Goal: Task Accomplishment & Management: Complete application form

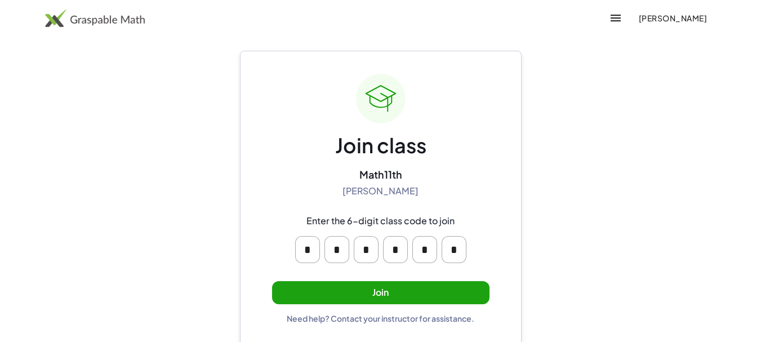
scroll to position [17, 0]
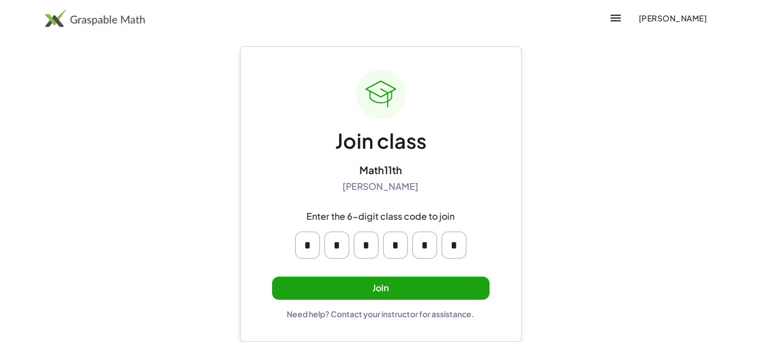
click at [405, 293] on button "Join" at bounding box center [380, 287] width 217 height 23
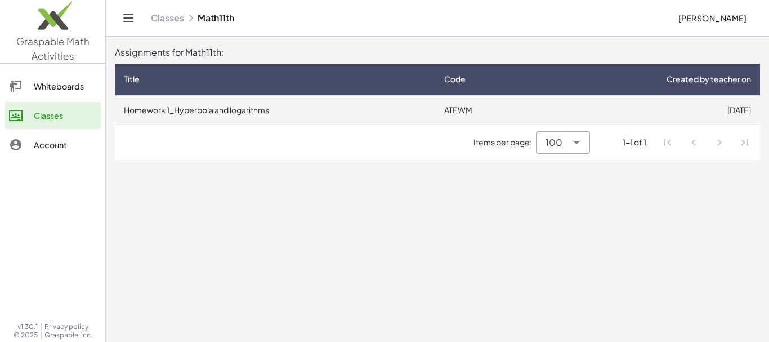
click at [396, 111] on td "Homework 1_Hyperbola and logarithms" at bounding box center [275, 109] width 320 height 29
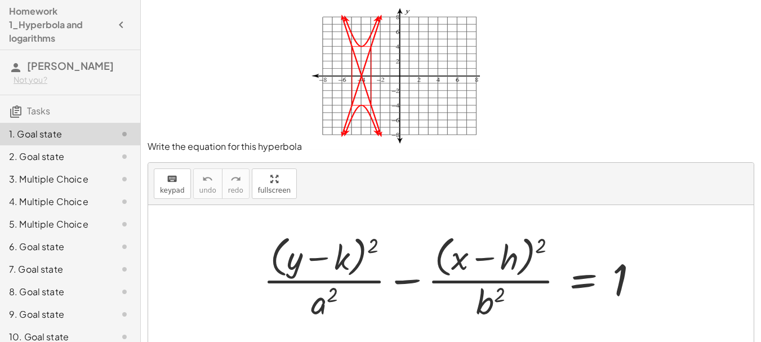
scroll to position [31, 0]
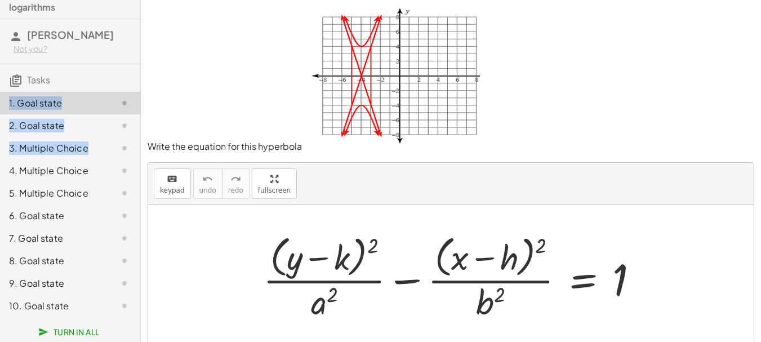
drag, startPoint x: 127, startPoint y: 150, endPoint x: 132, endPoint y: 76, distance: 74.5
click at [132, 76] on div "Homework 1_Hyperbola and logarithms [PERSON_NAME] Not you? Tasks 1. Goal state …" at bounding box center [70, 171] width 140 height 342
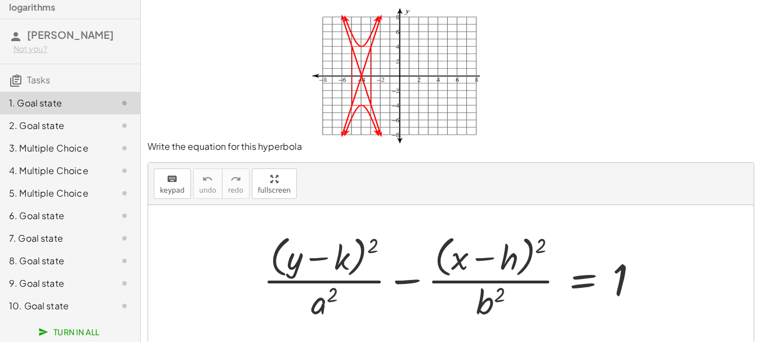
click at [156, 69] on p "Write the equation for this hyperbola" at bounding box center [451, 80] width 606 height 146
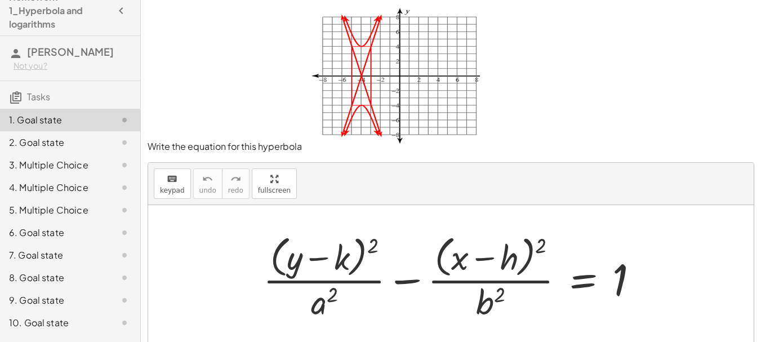
scroll to position [0, 0]
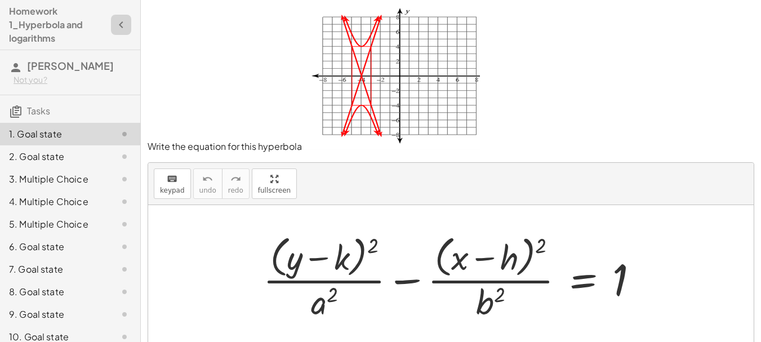
click at [114, 26] on icon "button" at bounding box center [121, 25] width 14 height 14
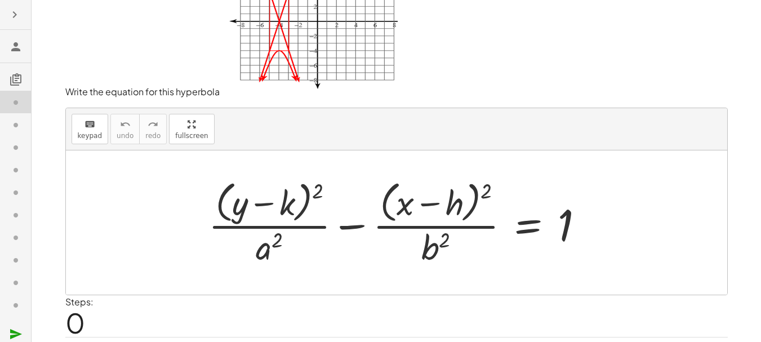
scroll to position [86, 0]
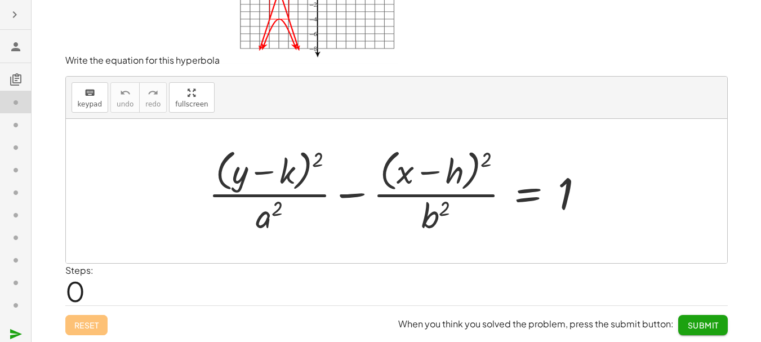
click at [257, 158] on div at bounding box center [401, 191] width 396 height 92
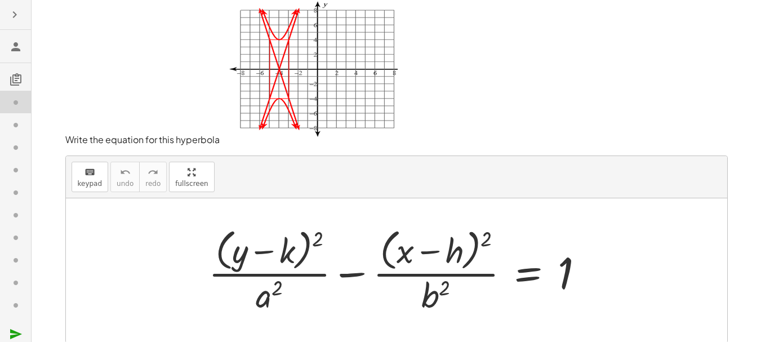
scroll to position [0, 0]
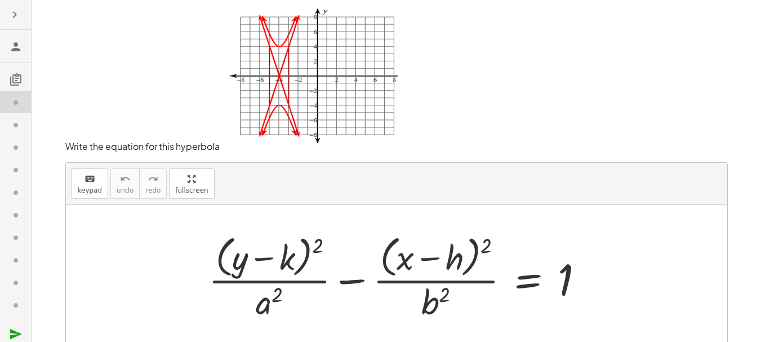
click at [285, 71] on img at bounding box center [309, 78] width 178 height 143
drag, startPoint x: 444, startPoint y: 97, endPoint x: 478, endPoint y: 87, distance: 35.4
click at [478, 87] on p "Write the equation for this hyperbola" at bounding box center [396, 80] width 662 height 146
click at [454, 266] on div at bounding box center [401, 277] width 396 height 92
click at [284, 266] on div at bounding box center [401, 277] width 396 height 92
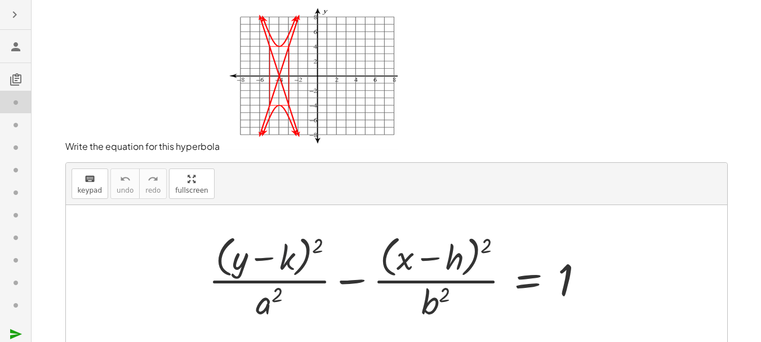
click at [307, 253] on div at bounding box center [401, 277] width 396 height 92
click at [294, 264] on div at bounding box center [401, 277] width 396 height 92
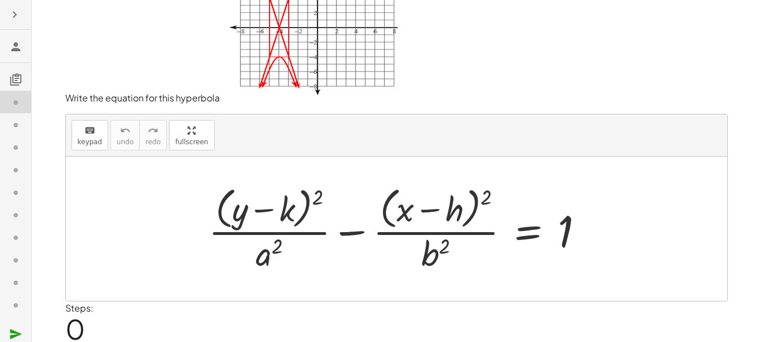
scroll to position [57, 0]
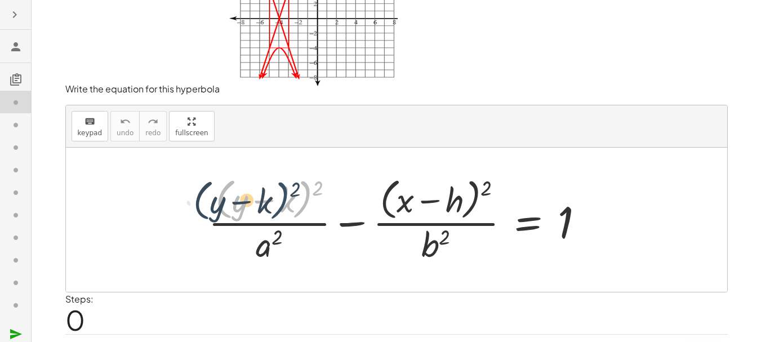
drag, startPoint x: 296, startPoint y: 193, endPoint x: 273, endPoint y: 194, distance: 23.1
click at [273, 194] on div at bounding box center [401, 219] width 396 height 92
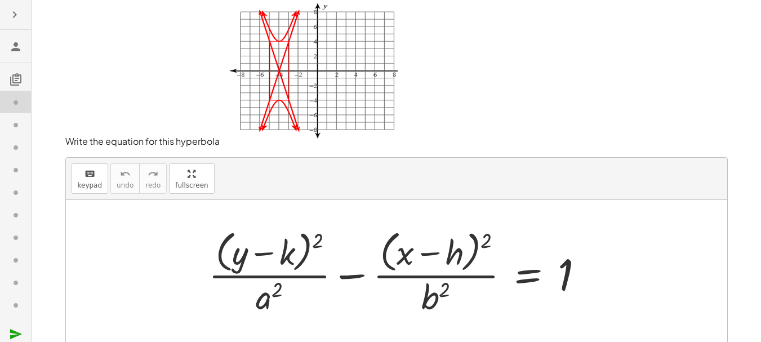
scroll to position [6, 0]
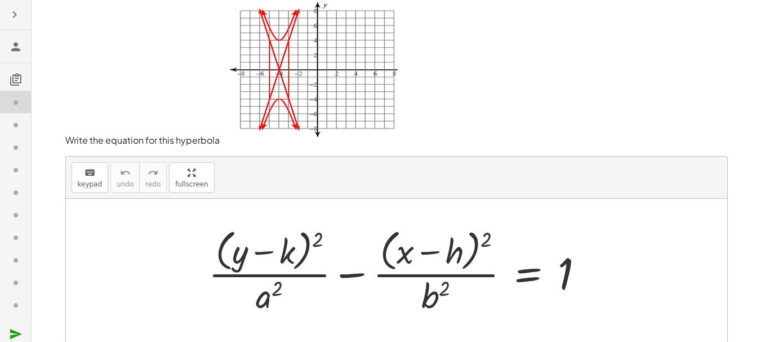
click at [244, 262] on div at bounding box center [401, 271] width 396 height 92
click at [81, 187] on span "keypad" at bounding box center [90, 184] width 25 height 8
click at [95, 180] on span "keypad" at bounding box center [90, 184] width 25 height 8
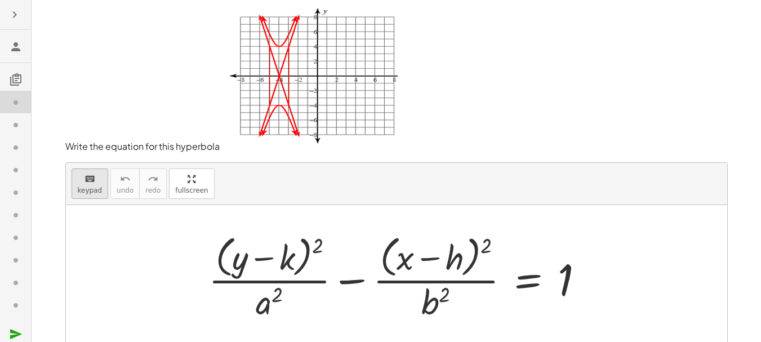
click at [92, 189] on span "keypad" at bounding box center [90, 190] width 25 height 8
click at [459, 252] on div at bounding box center [439, 258] width 50 height 38
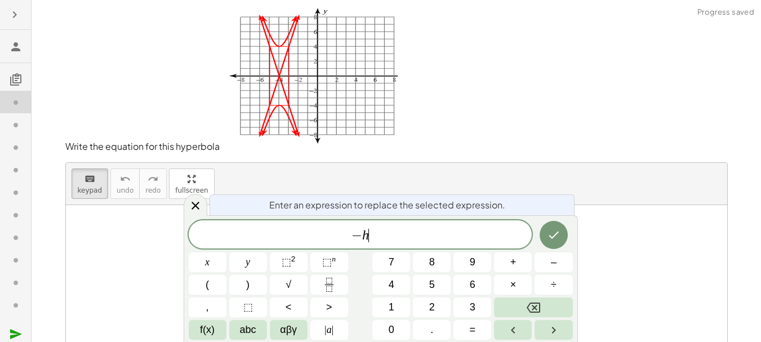
click at [414, 230] on span "− h ​" at bounding box center [360, 235] width 343 height 16
click at [503, 262] on button "+" at bounding box center [513, 262] width 38 height 20
click at [384, 284] on button "4" at bounding box center [391, 285] width 38 height 20
click at [552, 242] on button "Done" at bounding box center [553, 235] width 28 height 28
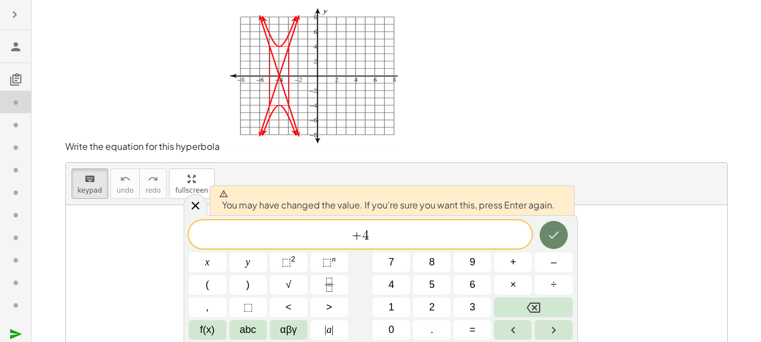
click at [552, 235] on icon "Done" at bounding box center [554, 235] width 14 height 14
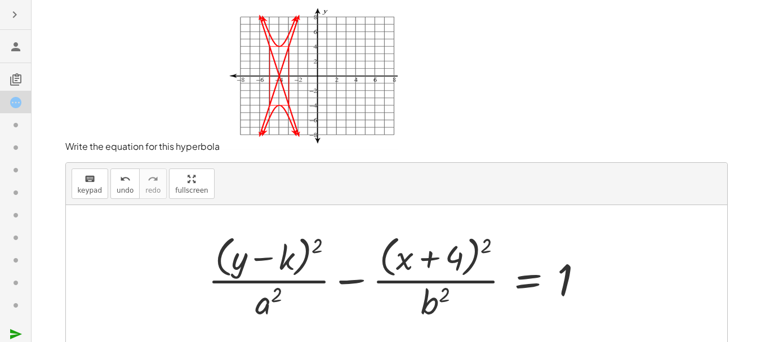
click at [282, 259] on div at bounding box center [400, 277] width 396 height 92
click at [102, 186] on button "keyboard keypad" at bounding box center [90, 183] width 37 height 30
click at [282, 264] on div at bounding box center [270, 258] width 47 height 38
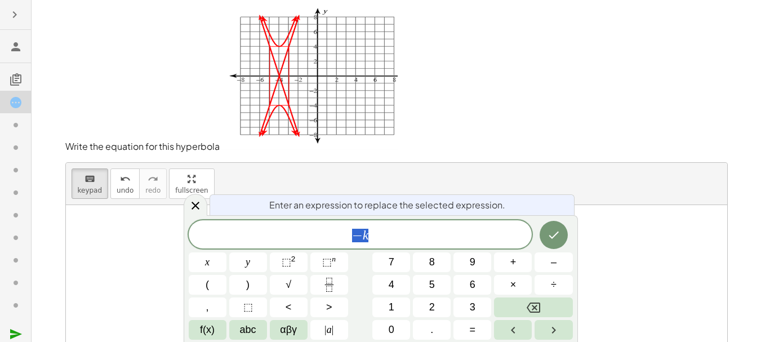
click at [378, 239] on span "− k" at bounding box center [360, 235] width 343 height 16
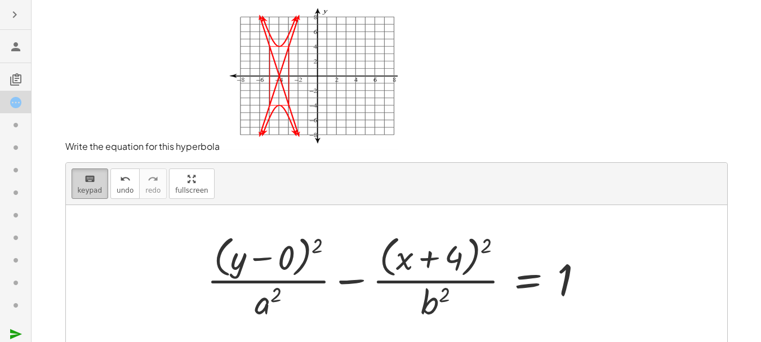
click at [73, 191] on button "keyboard keypad" at bounding box center [90, 183] width 37 height 30
click at [269, 307] on div at bounding box center [267, 301] width 27 height 39
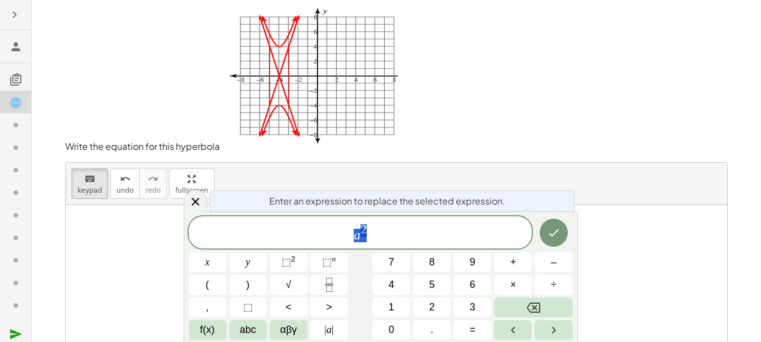
click at [382, 231] on span "a 2" at bounding box center [360, 233] width 343 height 20
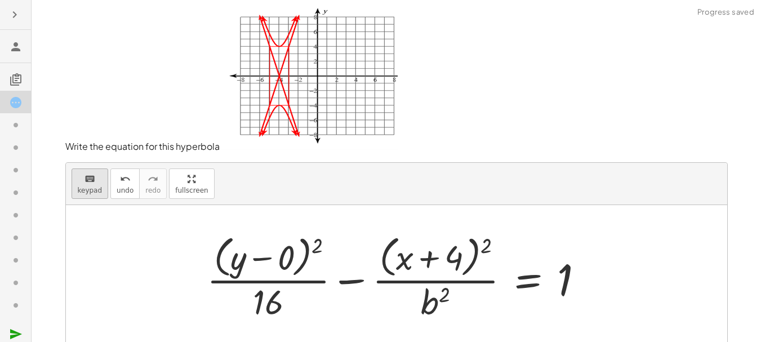
click at [100, 184] on button "keyboard keypad" at bounding box center [90, 183] width 37 height 30
click at [528, 278] on div "+ · ( + y ) 2 · − · ( + x ) 2 · b 2 = 1 + 4 − 0 16" at bounding box center [528, 278] width 0 height 0
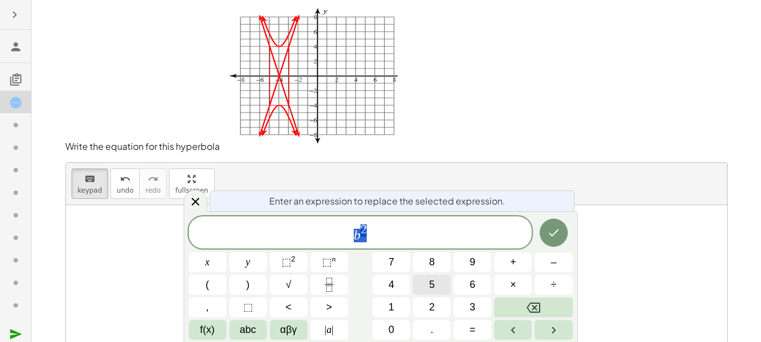
click at [440, 291] on button "5" at bounding box center [432, 285] width 38 height 20
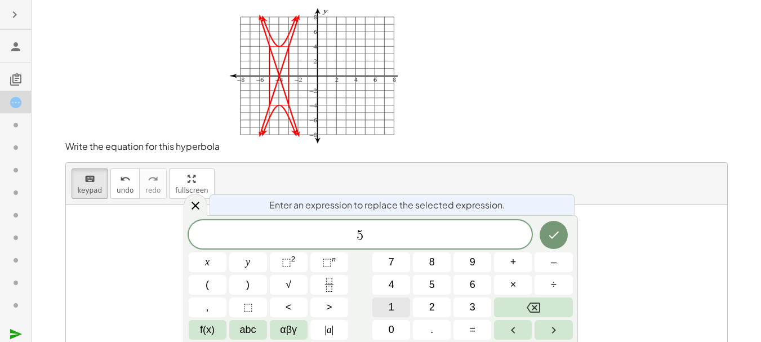
click at [387, 299] on button "1" at bounding box center [391, 307] width 38 height 20
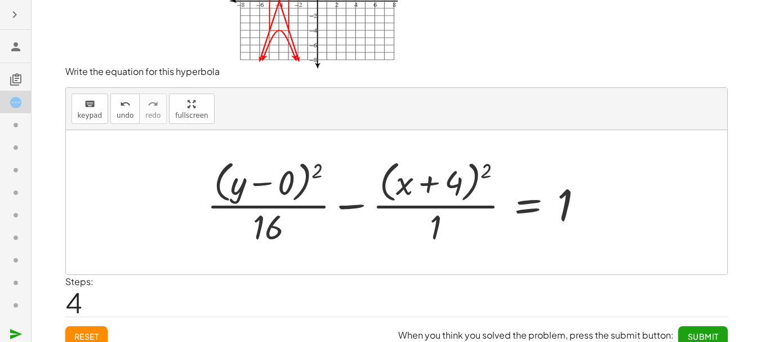
scroll to position [86, 0]
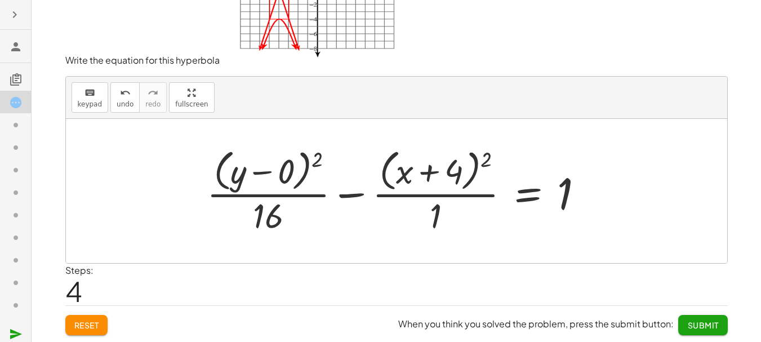
click at [713, 327] on span "Submit" at bounding box center [702, 325] width 31 height 10
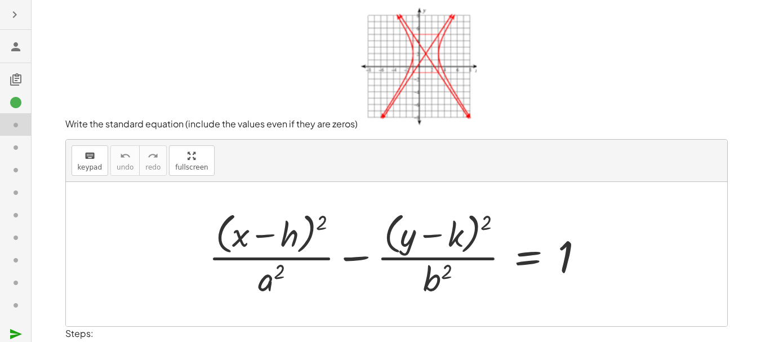
scroll to position [0, 0]
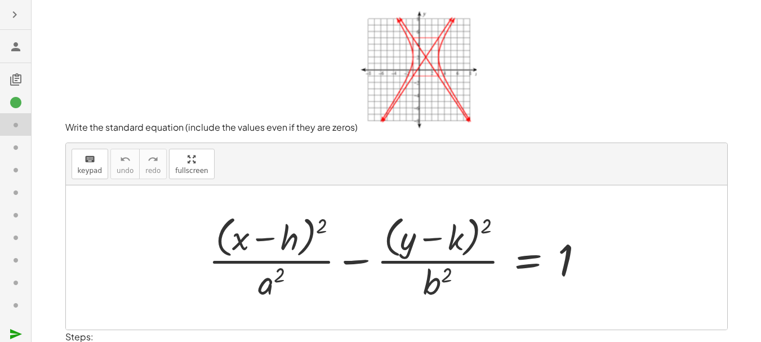
click at [292, 239] on div at bounding box center [401, 257] width 396 height 92
click at [70, 157] on div "keyboard keypad undo [PERSON_NAME] redo fullscreen" at bounding box center [396, 164] width 661 height 42
click at [84, 165] on icon "keyboard" at bounding box center [89, 160] width 11 height 14
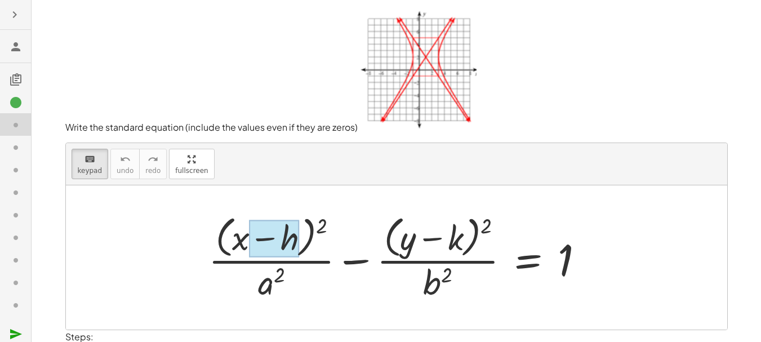
click at [284, 236] on div at bounding box center [274, 239] width 50 height 38
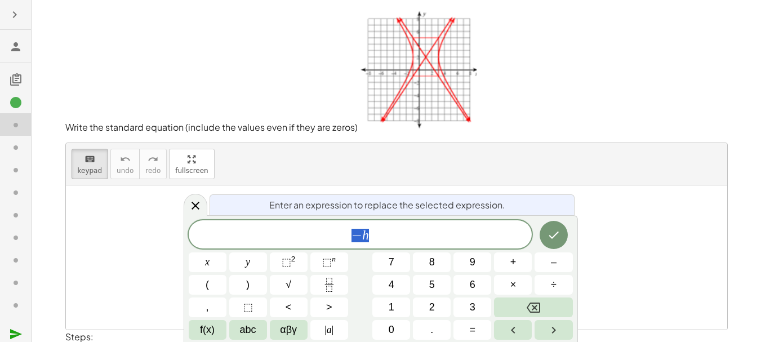
click at [395, 229] on span "− h" at bounding box center [360, 235] width 343 height 16
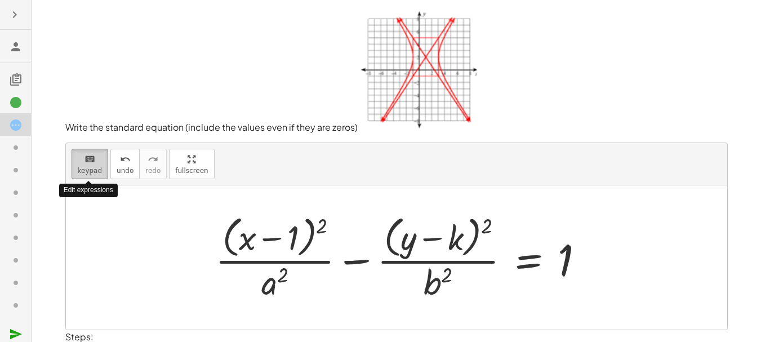
click at [82, 162] on div "keyboard" at bounding box center [90, 159] width 25 height 14
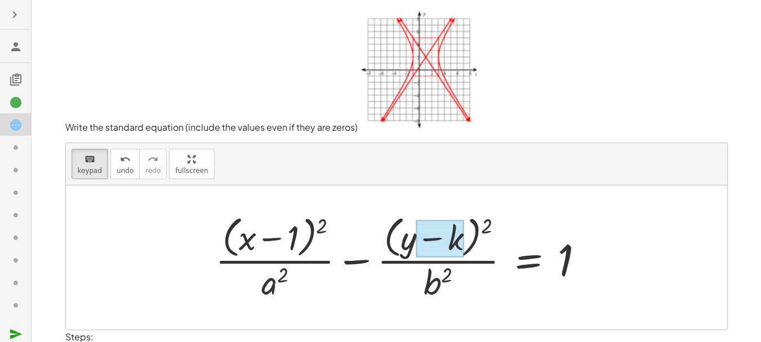
click at [453, 238] on div at bounding box center [439, 239] width 47 height 38
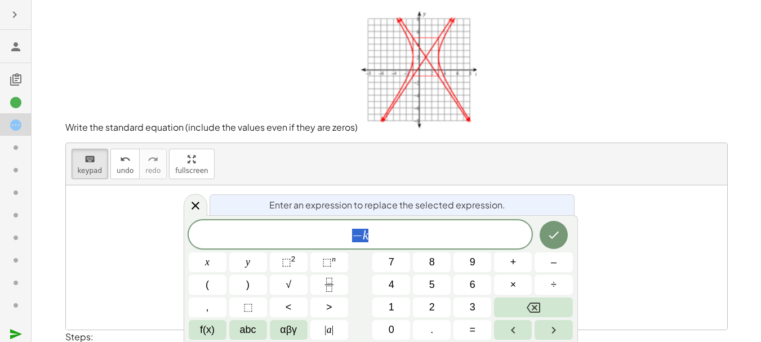
click at [453, 238] on span "− k" at bounding box center [360, 235] width 343 height 16
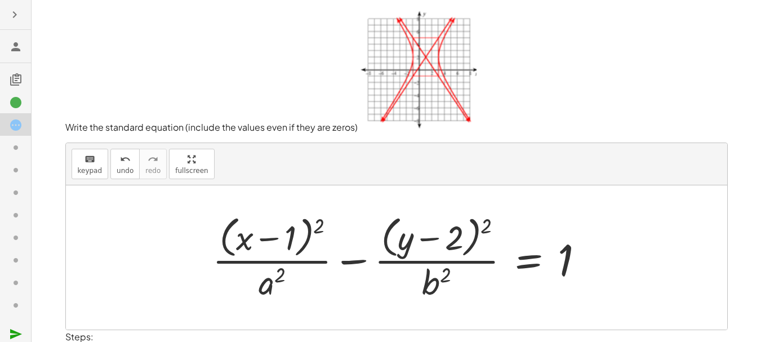
click at [284, 280] on div at bounding box center [403, 257] width 392 height 92
click at [78, 162] on div "keyboard" at bounding box center [90, 159] width 25 height 14
click at [271, 279] on div at bounding box center [271, 281] width 27 height 39
click at [448, 280] on div at bounding box center [403, 257] width 392 height 92
click at [93, 157] on icon "keyboard" at bounding box center [89, 160] width 11 height 14
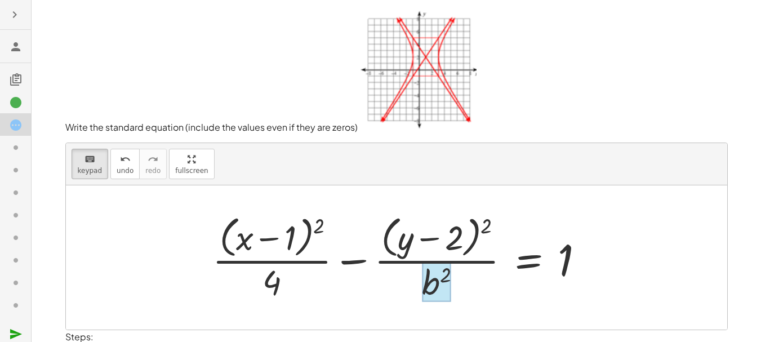
click at [434, 274] on div at bounding box center [436, 281] width 29 height 39
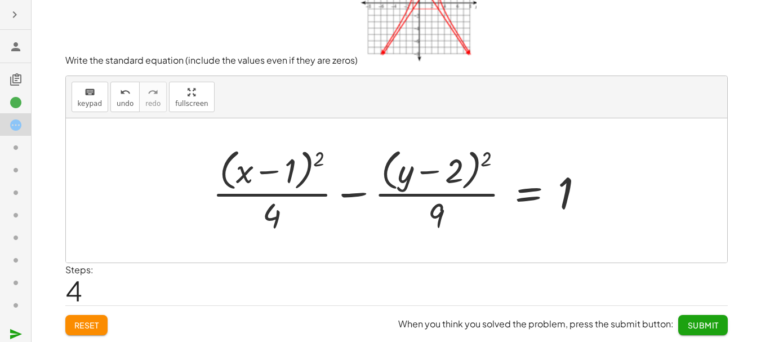
click at [703, 324] on span "Submit" at bounding box center [702, 325] width 31 height 10
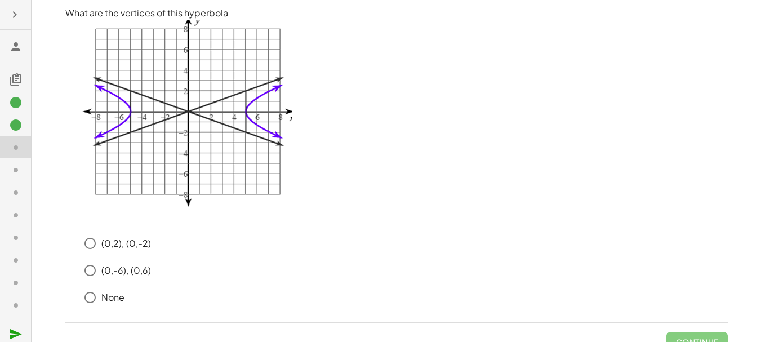
scroll to position [17, 0]
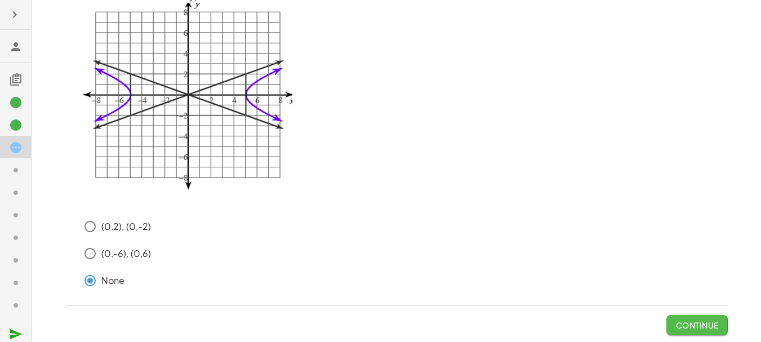
click at [687, 325] on span "Continue" at bounding box center [696, 325] width 43 height 10
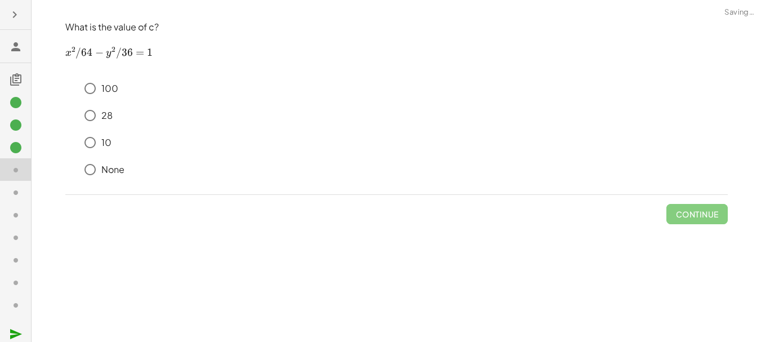
scroll to position [0, 0]
click at [696, 209] on span "Continue" at bounding box center [701, 214] width 43 height 10
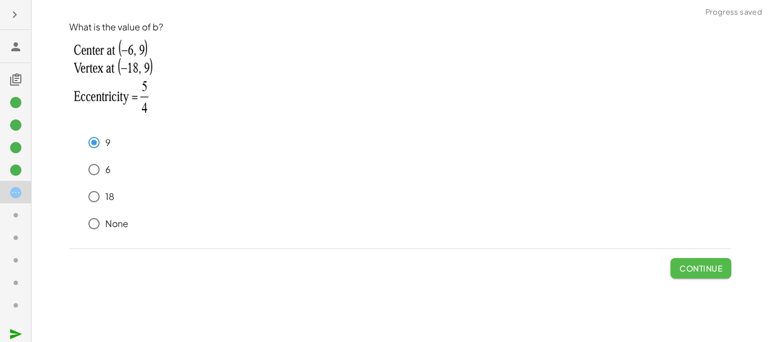
click at [684, 265] on span "Continue" at bounding box center [701, 268] width 43 height 10
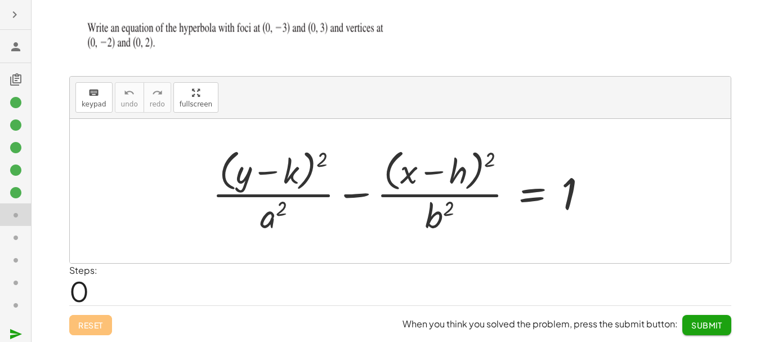
click at [0, 0] on div "keyboard keypad undo undo redo redo fullscreen + · ( + y − k ) 2 · a 2 − · ( + …" at bounding box center [0, 0] width 0 height 0
click at [462, 169] on div at bounding box center [405, 191] width 396 height 92
click at [101, 94] on div "keyboard" at bounding box center [94, 93] width 25 height 14
click at [457, 178] on div at bounding box center [443, 172] width 50 height 38
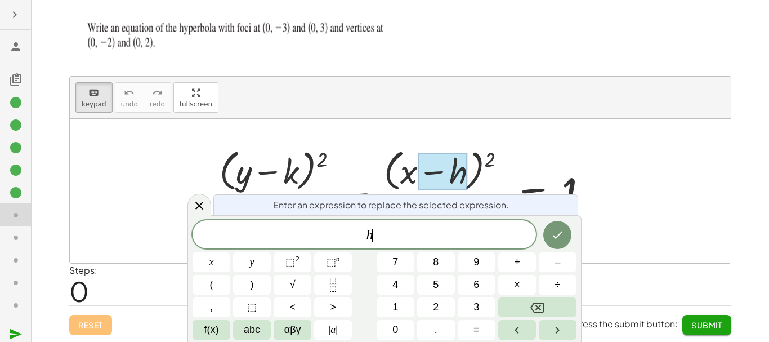
click at [443, 228] on span "− h ​" at bounding box center [364, 235] width 343 height 16
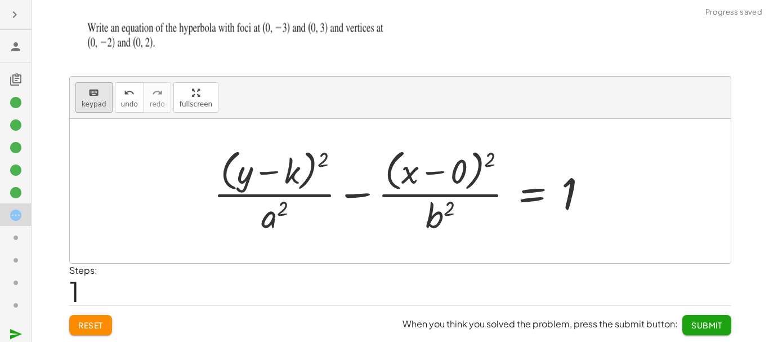
click at [102, 100] on span "keypad" at bounding box center [94, 104] width 25 height 8
click at [288, 168] on div at bounding box center [276, 172] width 47 height 38
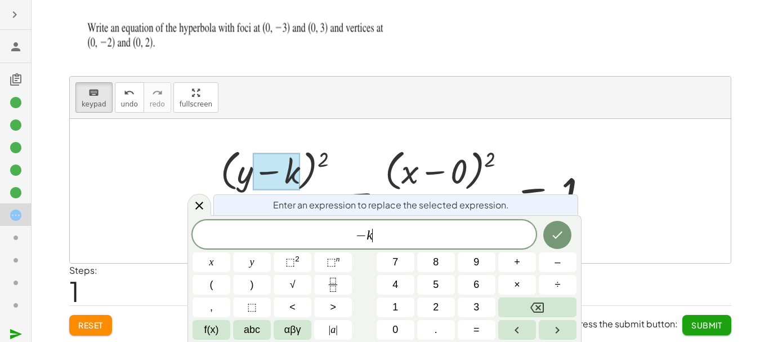
click at [407, 237] on span "− k ​" at bounding box center [364, 235] width 343 height 16
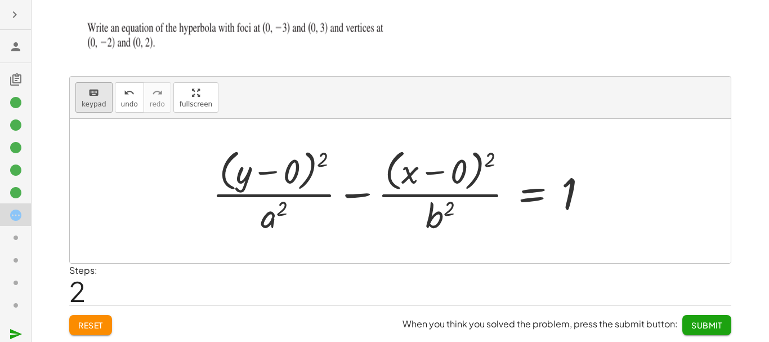
click at [101, 103] on span "keypad" at bounding box center [94, 104] width 25 height 8
click at [264, 214] on div at bounding box center [274, 214] width 27 height 39
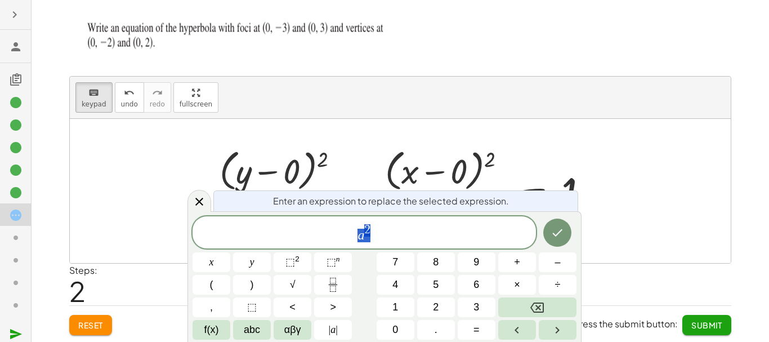
click at [379, 236] on span "a 2" at bounding box center [364, 233] width 343 height 20
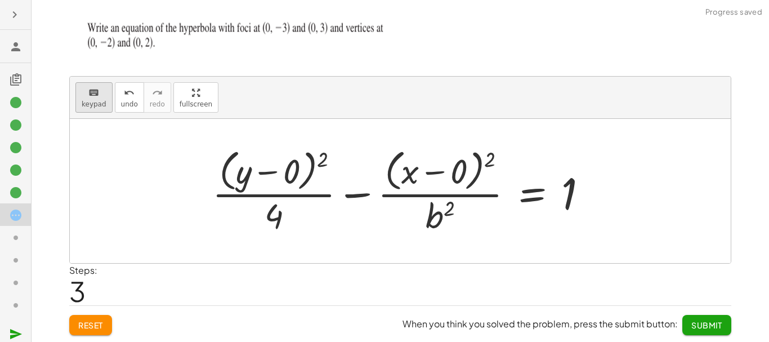
click at [85, 100] on span "keypad" at bounding box center [94, 104] width 25 height 8
click at [433, 215] on div at bounding box center [440, 214] width 29 height 39
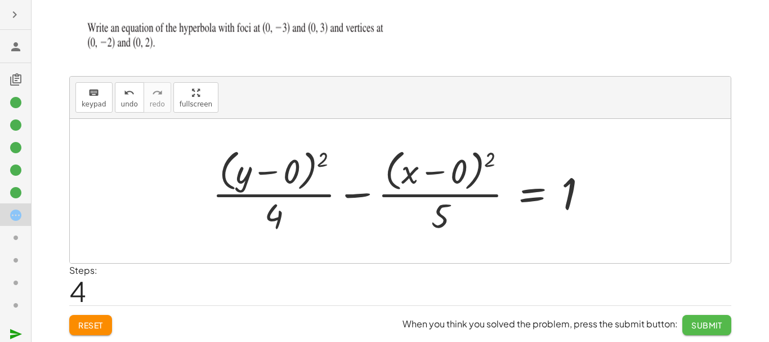
click at [700, 319] on button "Submit" at bounding box center [706, 325] width 49 height 20
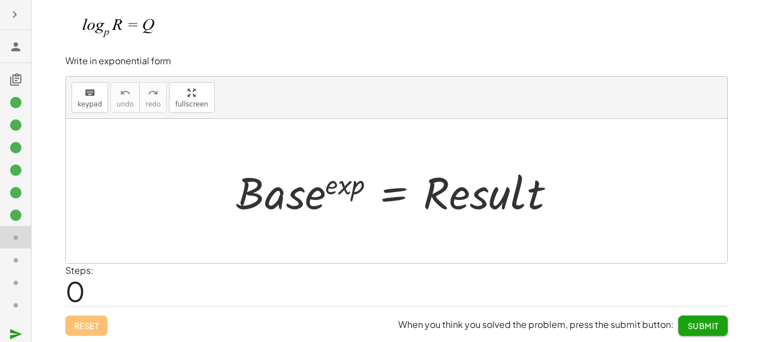
click at [69, 98] on div "keyboard keypad undo [PERSON_NAME] redo fullscreen" at bounding box center [396, 98] width 661 height 42
click at [83, 101] on span "keypad" at bounding box center [90, 104] width 25 height 8
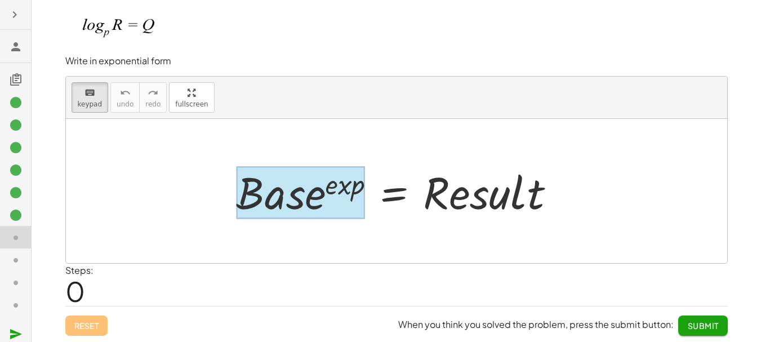
click at [332, 194] on div at bounding box center [300, 192] width 128 height 52
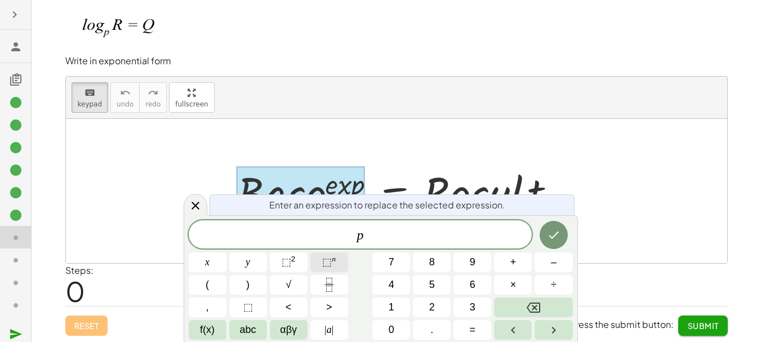
click at [327, 258] on span "⬚" at bounding box center [327, 261] width 10 height 11
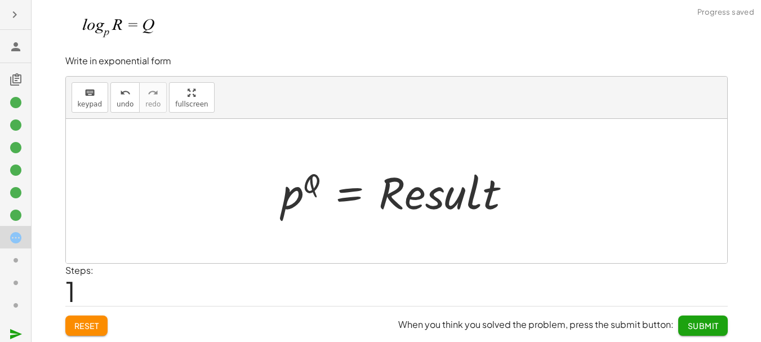
click at [466, 195] on div at bounding box center [400, 191] width 249 height 58
click at [101, 103] on button "keyboard keypad" at bounding box center [90, 97] width 37 height 30
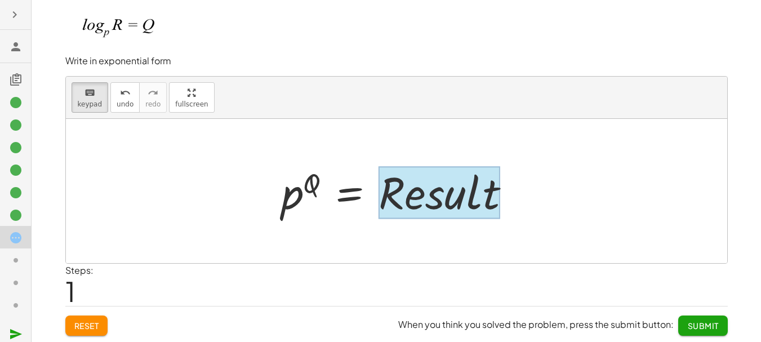
click at [439, 182] on div at bounding box center [438, 192] width 121 height 52
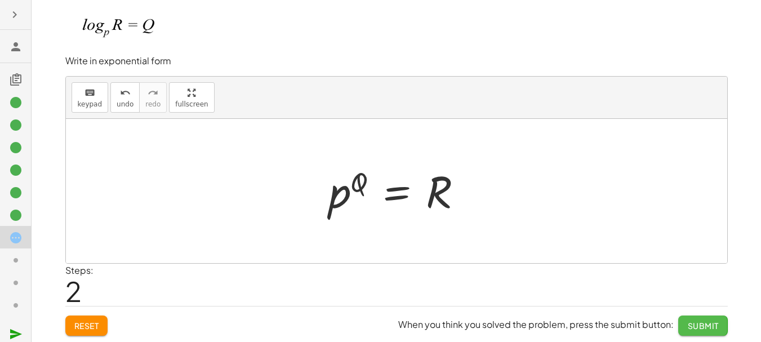
click at [686, 325] on button "Submit" at bounding box center [702, 325] width 49 height 20
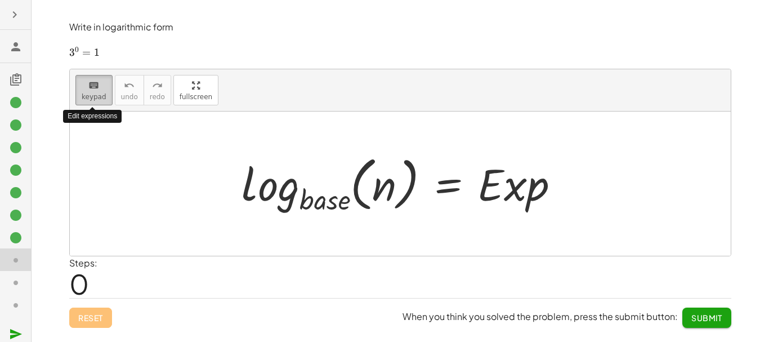
click at [92, 86] on icon "keyboard" at bounding box center [93, 86] width 11 height 14
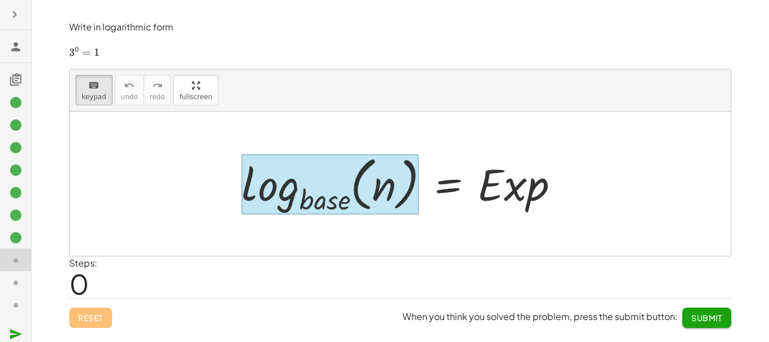
click at [327, 208] on div at bounding box center [330, 184] width 177 height 61
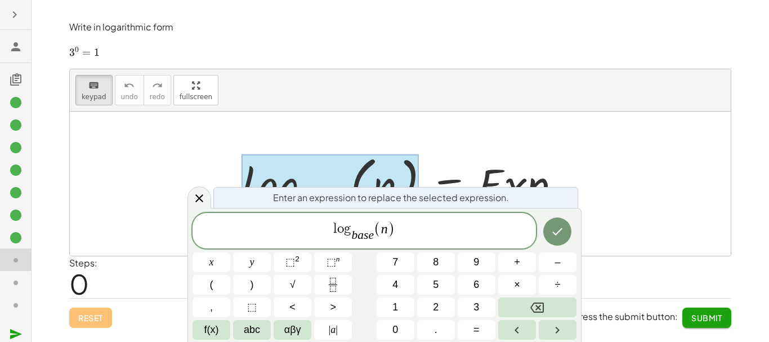
click at [388, 234] on span ")" at bounding box center [391, 229] width 7 height 16
click at [369, 239] on var "e" at bounding box center [371, 235] width 6 height 14
click at [375, 239] on span "l o g b a s e ​ ​ ( 1 )" at bounding box center [364, 232] width 343 height 24
click at [401, 236] on span "l o g 3 ​ ( 1 ) ​" at bounding box center [364, 232] width 343 height 24
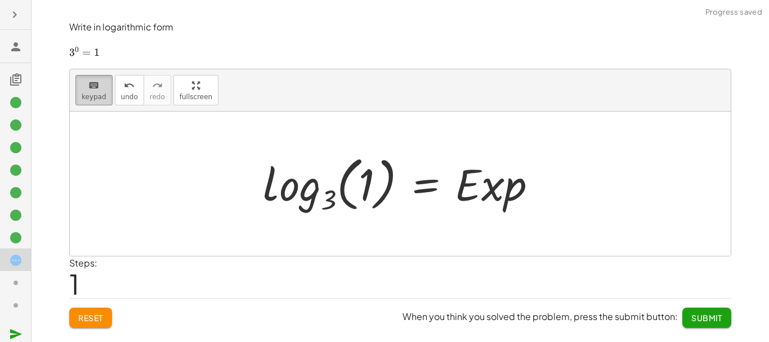
click at [83, 84] on div "keyboard" at bounding box center [94, 85] width 25 height 14
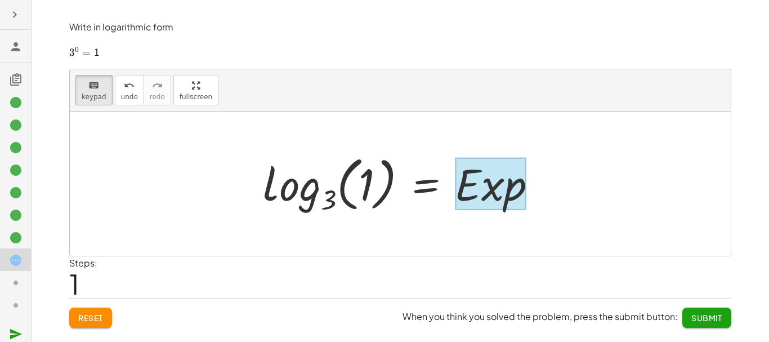
click at [499, 207] on div at bounding box center [490, 184] width 71 height 52
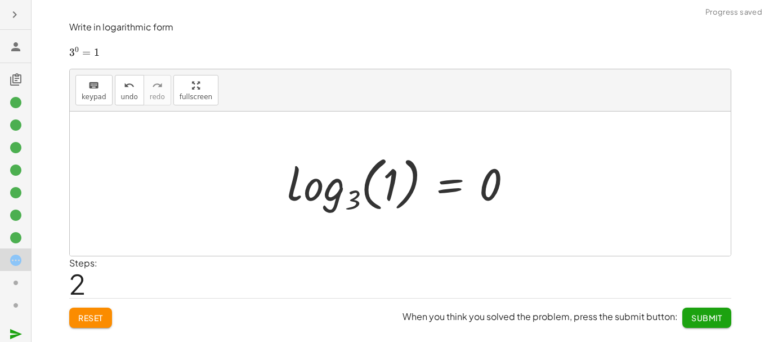
click at [719, 324] on button "Submit" at bounding box center [706, 317] width 49 height 20
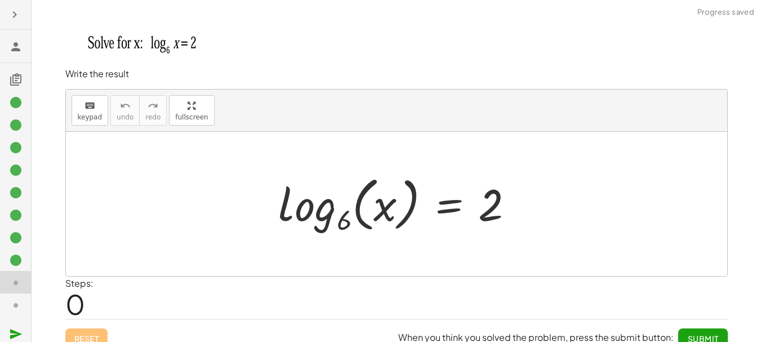
scroll to position [14, 0]
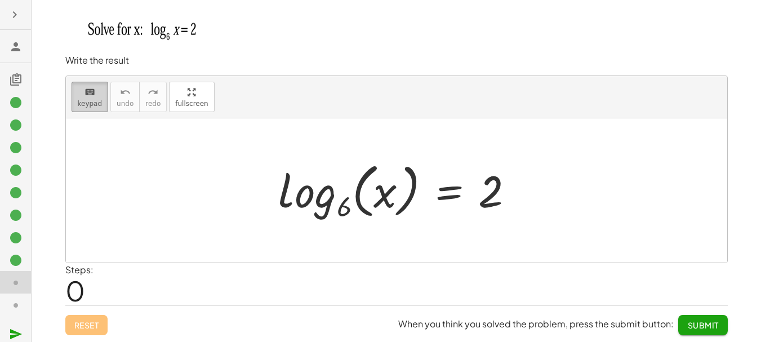
click at [83, 105] on span "keypad" at bounding box center [90, 104] width 25 height 8
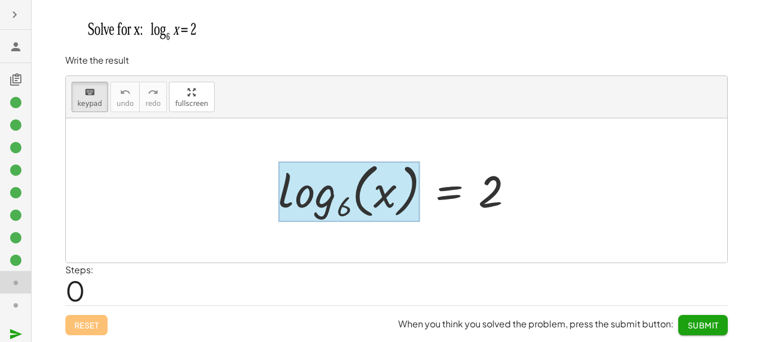
click at [336, 181] on div at bounding box center [349, 191] width 141 height 61
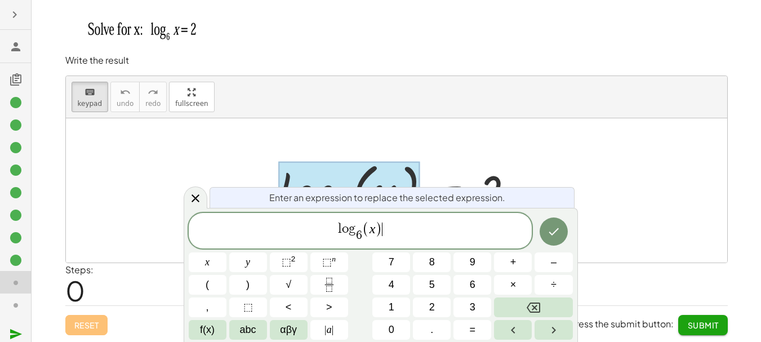
click at [415, 230] on span "l o g 6 ​ ( x ) ​" at bounding box center [360, 232] width 343 height 24
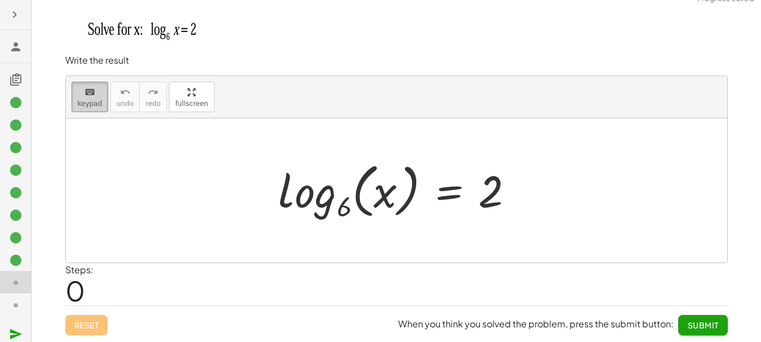
click at [97, 99] on button "keyboard keypad" at bounding box center [90, 97] width 37 height 30
click at [310, 180] on div at bounding box center [400, 190] width 255 height 66
click at [333, 193] on div at bounding box center [400, 190] width 255 height 66
click at [77, 100] on button "keyboard keypad" at bounding box center [90, 97] width 37 height 30
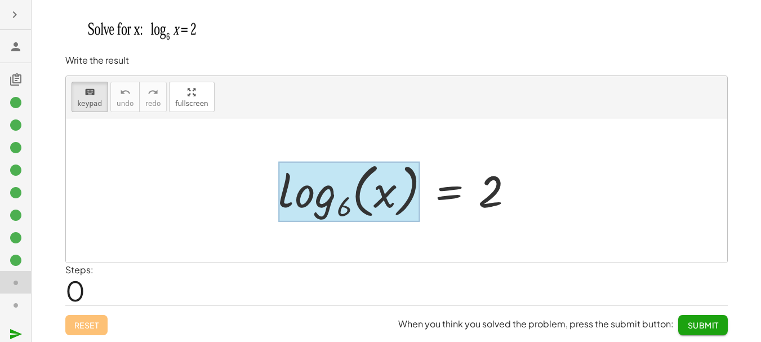
click at [332, 193] on div at bounding box center [349, 191] width 141 height 61
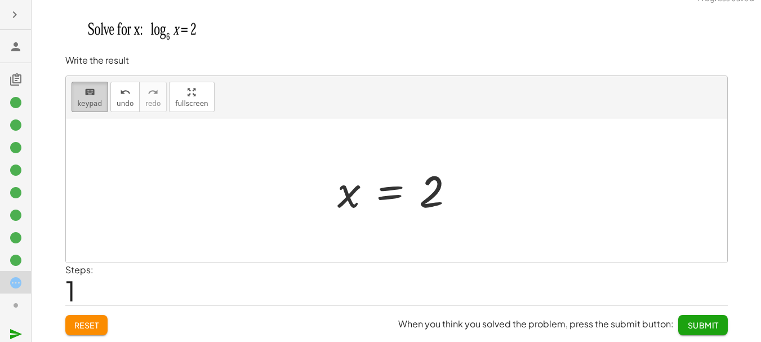
click at [95, 91] on div "keyboard" at bounding box center [90, 92] width 25 height 14
click at [436, 185] on div at bounding box center [431, 192] width 25 height 50
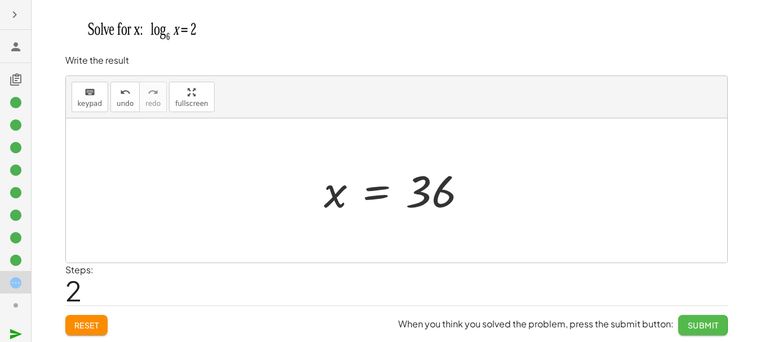
click at [705, 329] on span "Submit" at bounding box center [702, 325] width 31 height 10
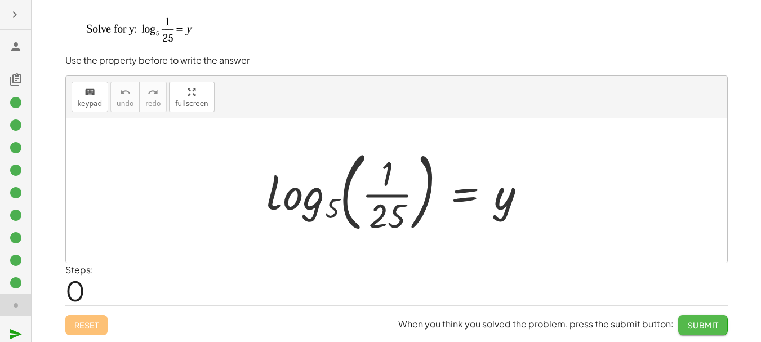
click at [695, 323] on span "Submit" at bounding box center [702, 325] width 31 height 10
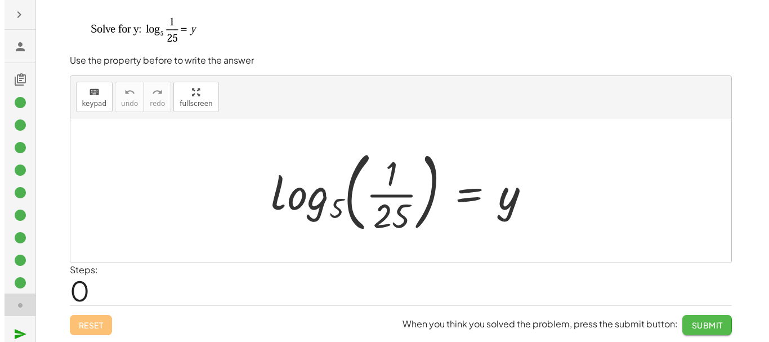
scroll to position [0, 0]
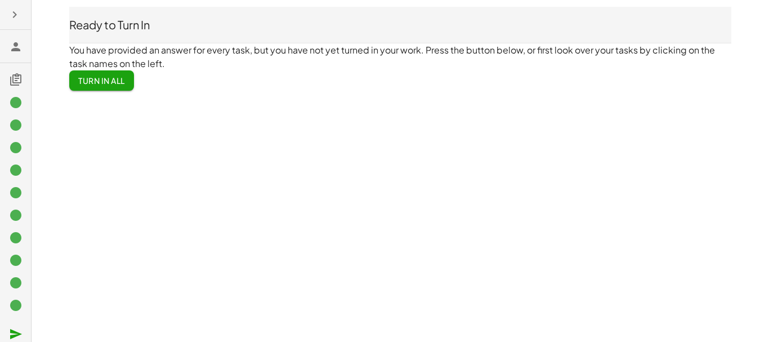
click at [107, 82] on span "Turn In All" at bounding box center [101, 80] width 47 height 10
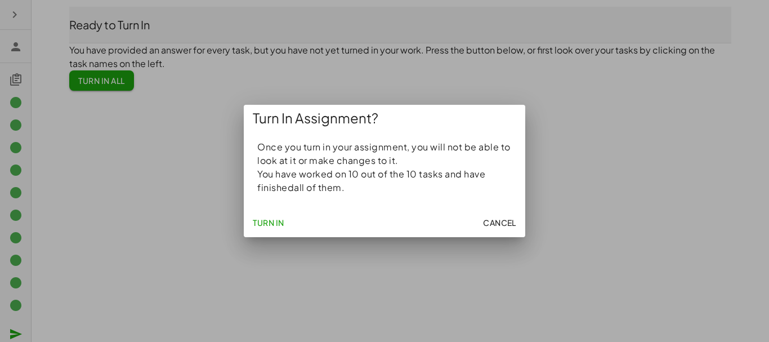
click at [273, 220] on span "Turn In" at bounding box center [269, 222] width 32 height 10
